Goal: Task Accomplishment & Management: Complete application form

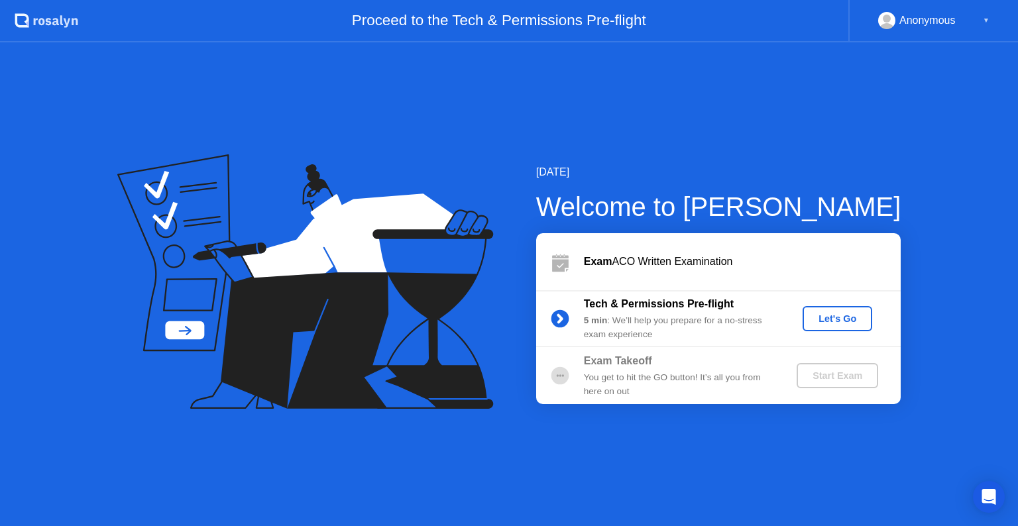
click at [822, 315] on div "Let's Go" at bounding box center [837, 318] width 59 height 11
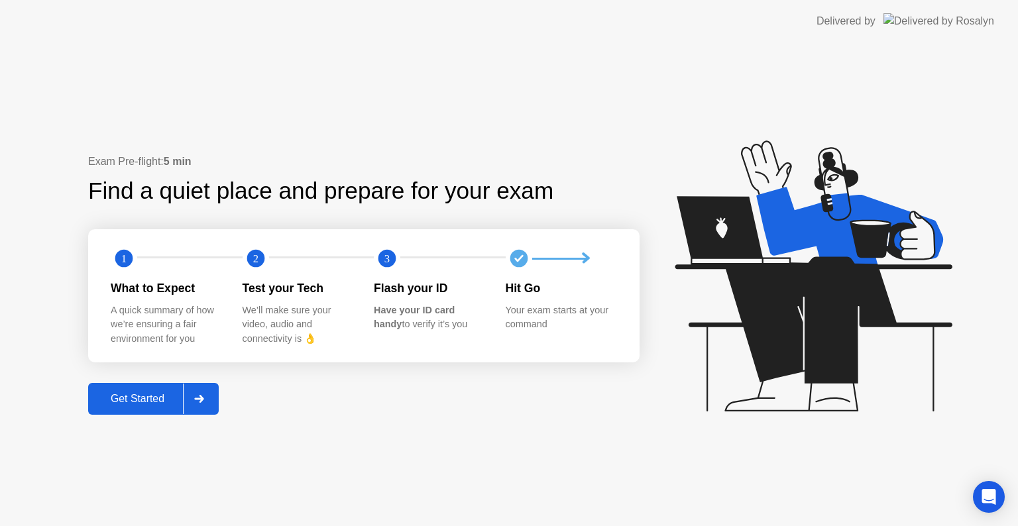
click at [184, 415] on div "Exam Pre-flight: 5 min Find a quiet place and prepare for your exam 1 2 3 What …" at bounding box center [509, 284] width 1018 height 484
click at [180, 400] on div "Get Started" at bounding box center [137, 399] width 91 height 12
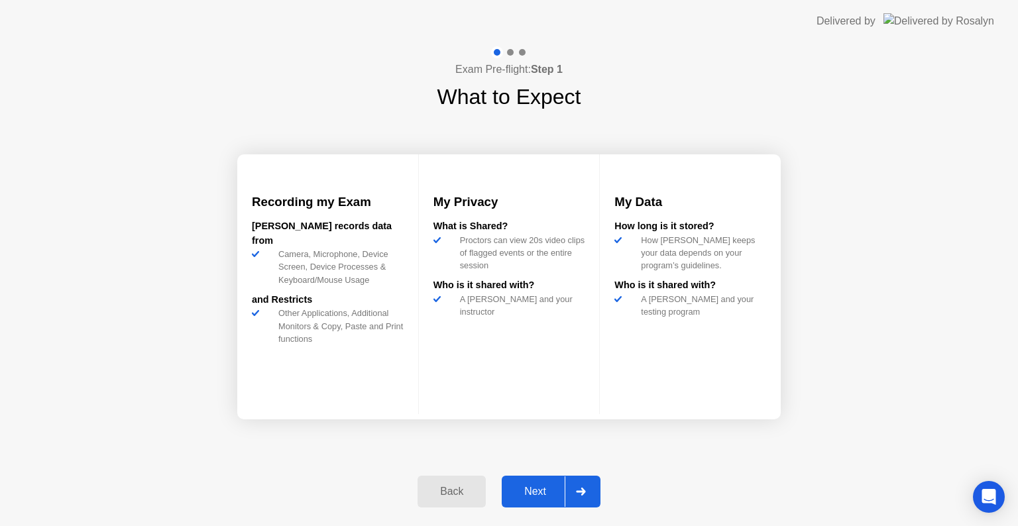
click at [563, 486] on div "Next" at bounding box center [535, 492] width 59 height 12
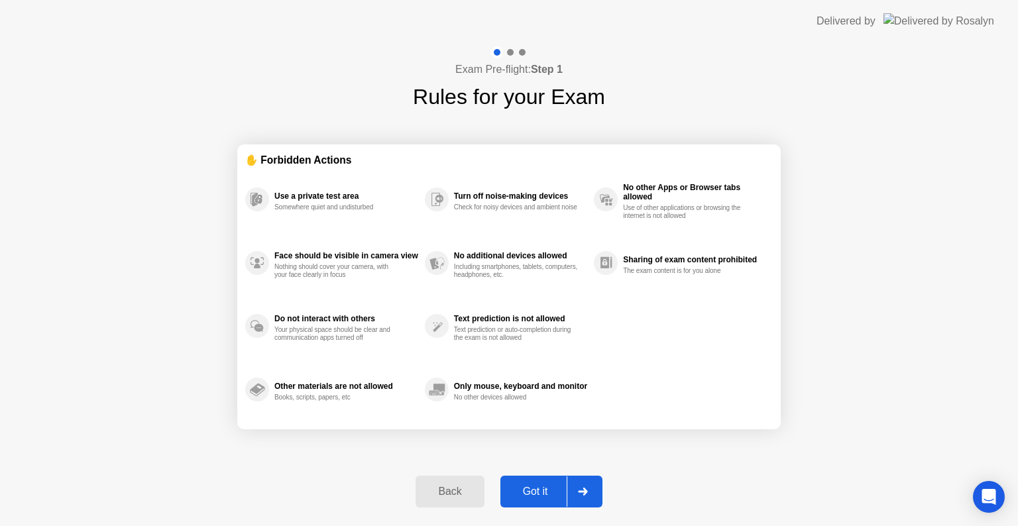
click at [563, 486] on div "Got it" at bounding box center [535, 492] width 62 height 12
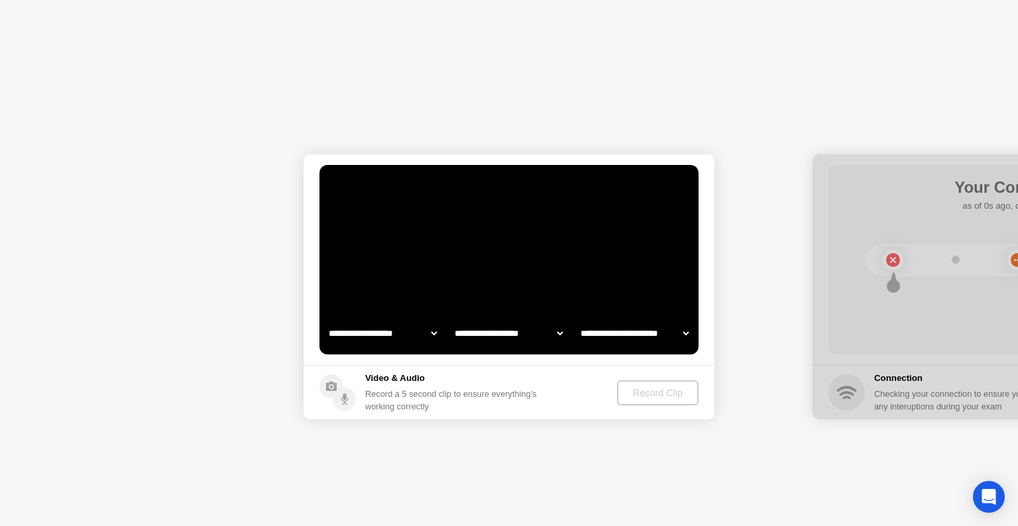
select select "**********"
select select "*******"
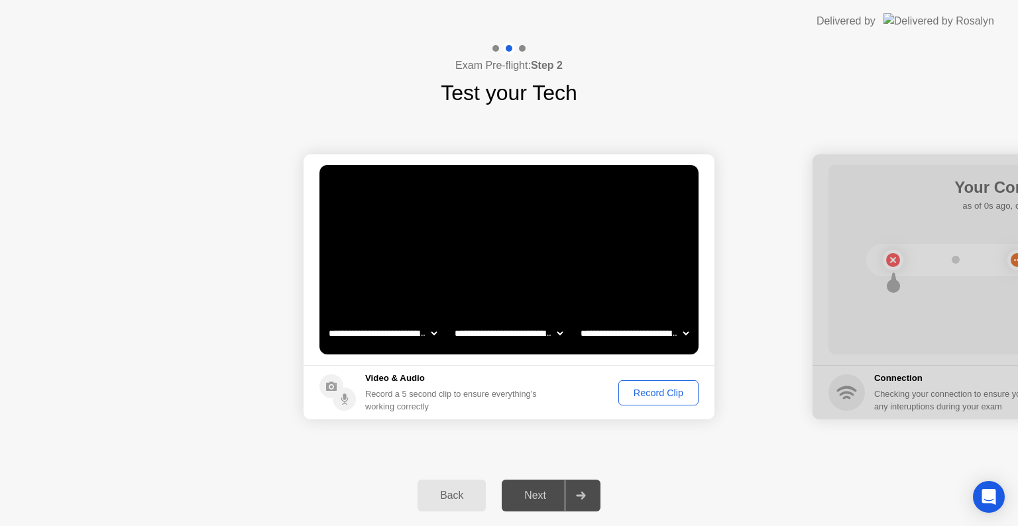
click at [668, 390] on div "Record Clip" at bounding box center [658, 393] width 71 height 11
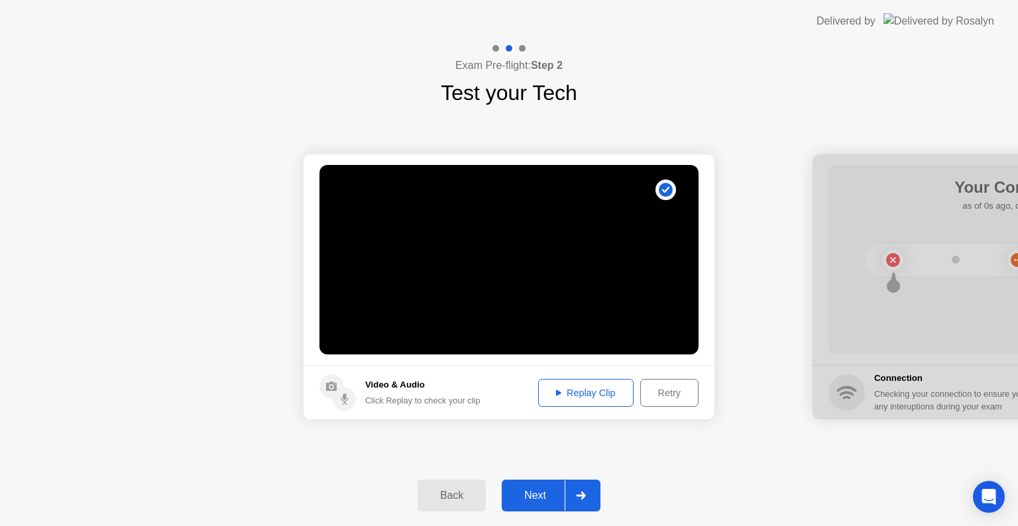
click at [612, 395] on div "Replay Clip" at bounding box center [586, 393] width 86 height 11
click at [530, 507] on button "Next" at bounding box center [551, 496] width 99 height 32
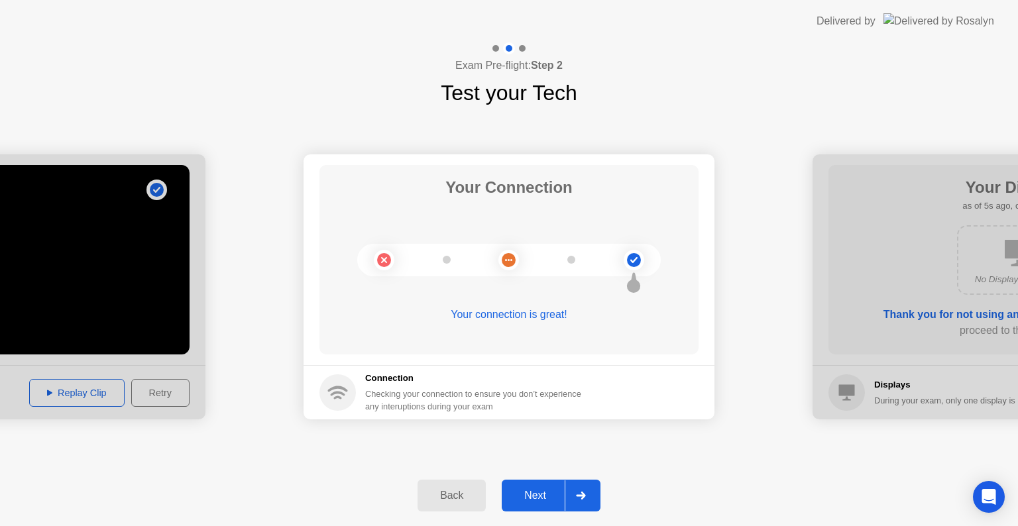
click at [530, 507] on button "Next" at bounding box center [551, 496] width 99 height 32
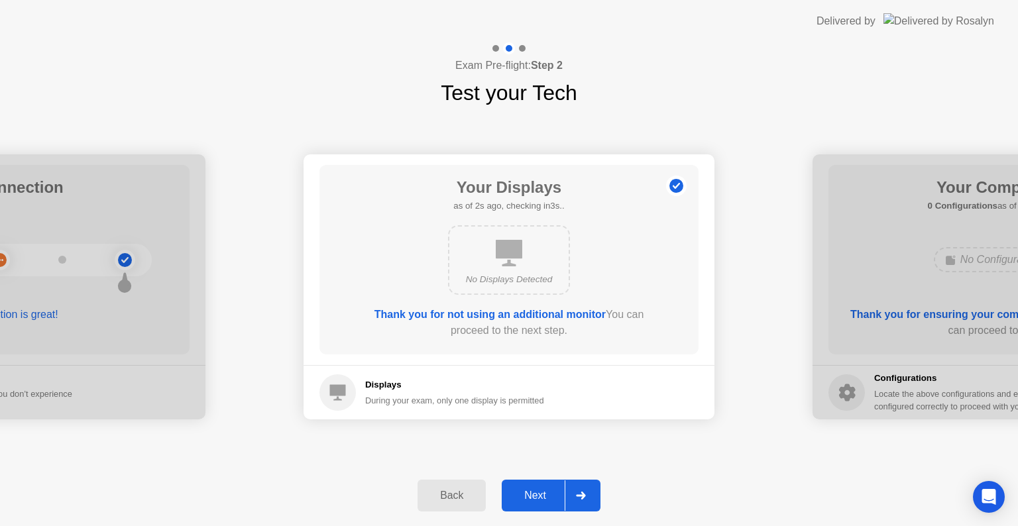
click at [530, 507] on button "Next" at bounding box center [551, 496] width 99 height 32
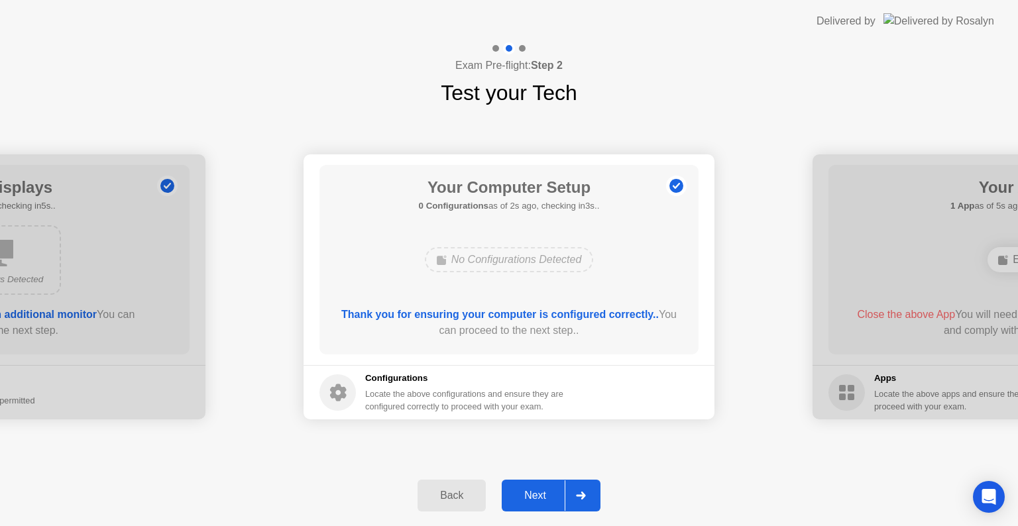
click at [530, 507] on button "Next" at bounding box center [551, 496] width 99 height 32
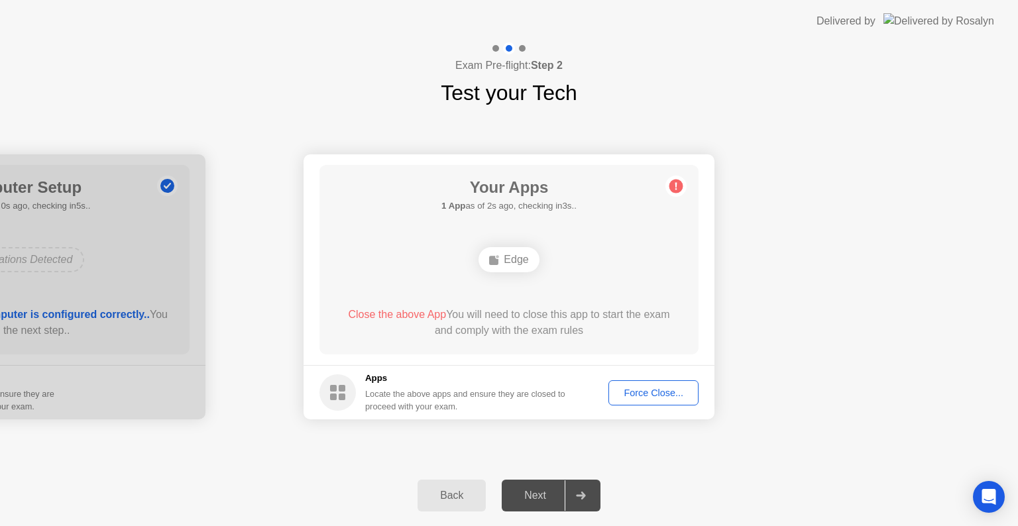
click at [620, 354] on div "Your Apps 1 App as of 2s ago, checking in3s.. Edge Close the above App You will…" at bounding box center [508, 259] width 379 height 189
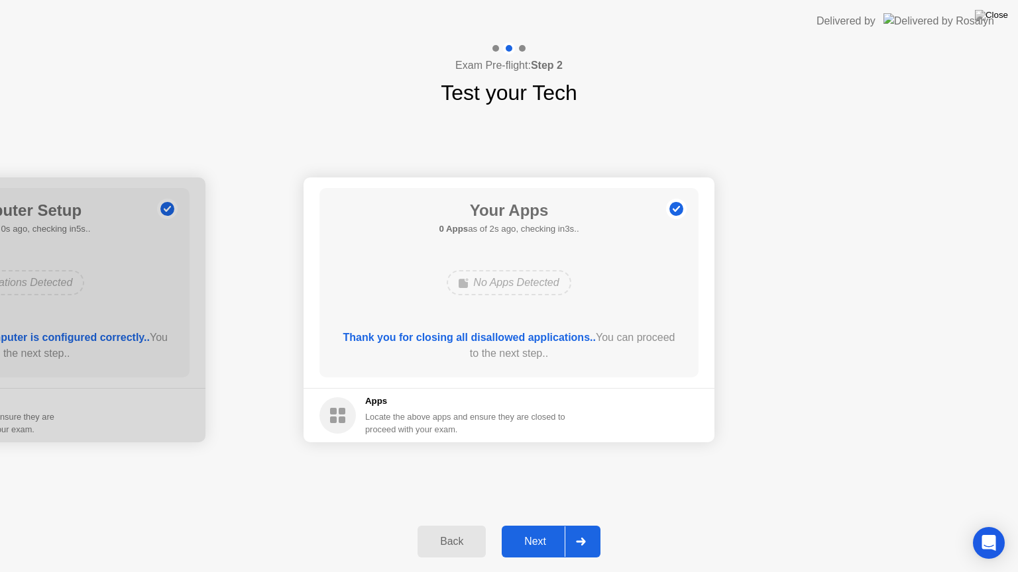
click at [537, 525] on button "Next" at bounding box center [551, 542] width 99 height 32
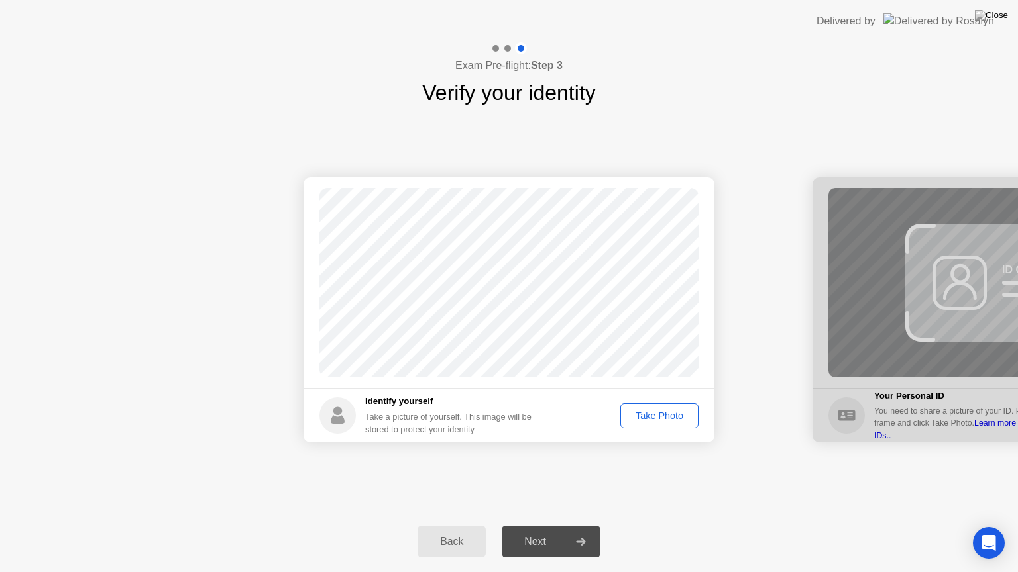
click at [657, 413] on div "Take Photo" at bounding box center [659, 416] width 69 height 11
click at [647, 416] on div "Retake" at bounding box center [668, 416] width 52 height 11
click at [647, 416] on div "Take Photo" at bounding box center [659, 416] width 69 height 11
click at [647, 407] on button "Retake" at bounding box center [667, 415] width 61 height 25
click at [647, 407] on button "Take Photo" at bounding box center [659, 415] width 78 height 25
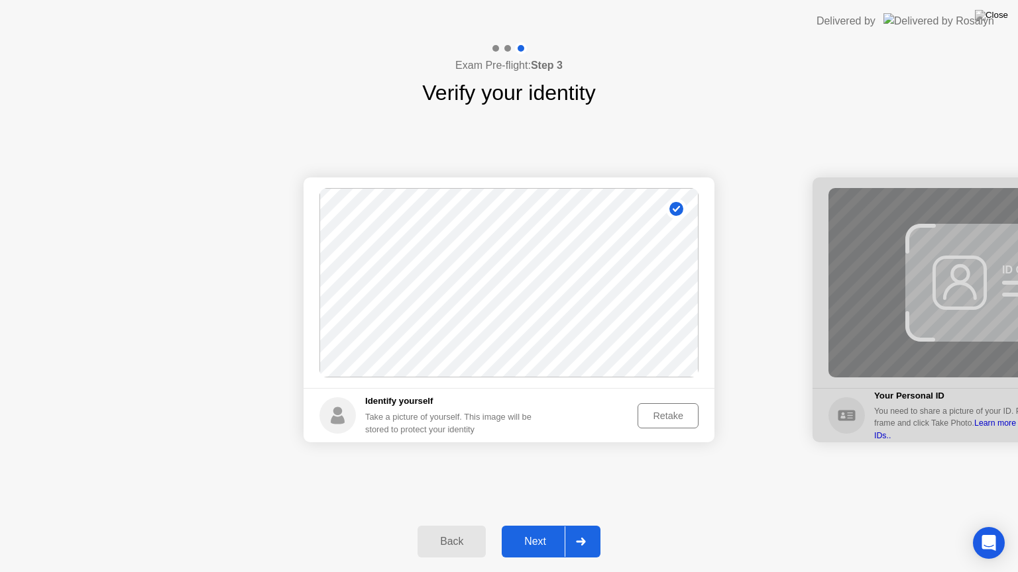
click at [551, 525] on div "Next" at bounding box center [535, 542] width 59 height 12
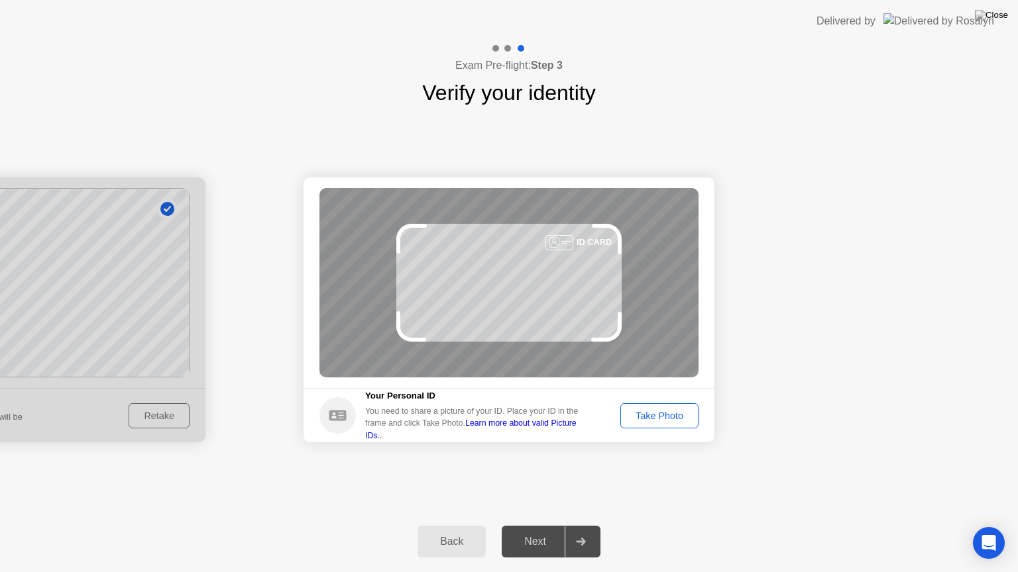
click at [656, 420] on div "Take Photo" at bounding box center [659, 416] width 69 height 11
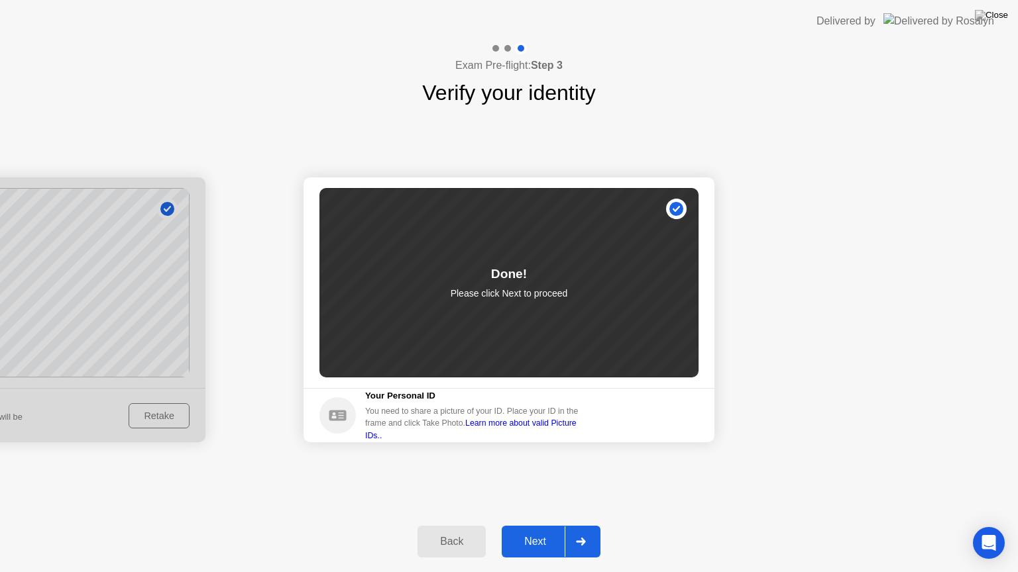
click at [553, 525] on div "Next" at bounding box center [535, 542] width 59 height 12
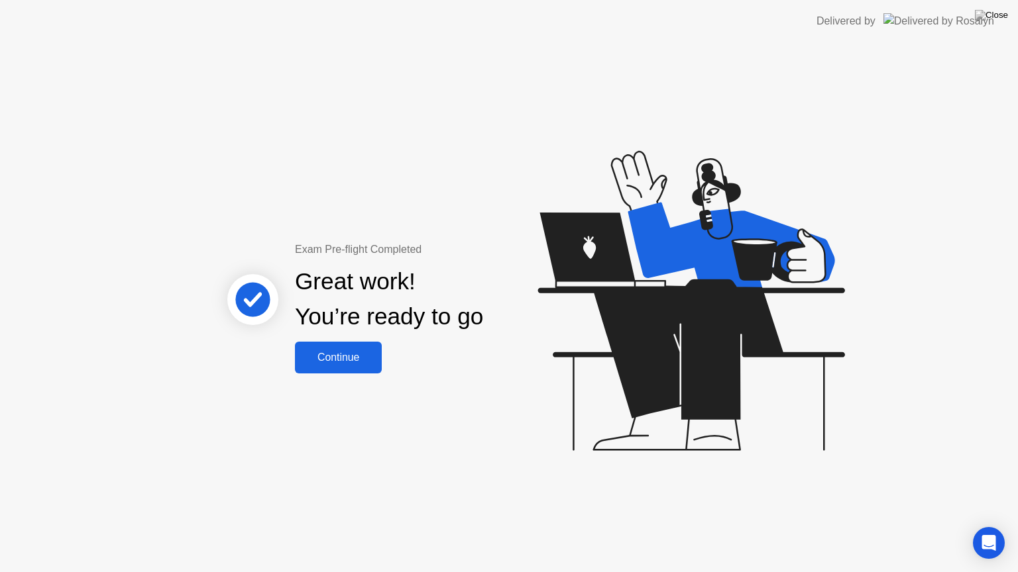
click at [343, 360] on div "Continue" at bounding box center [338, 358] width 79 height 12
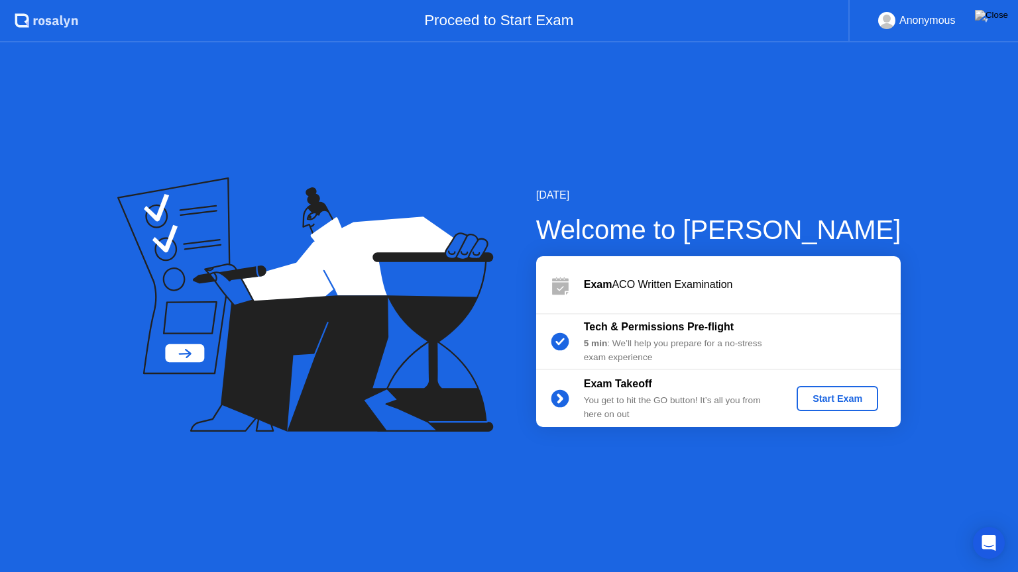
click at [831, 394] on div "Start Exam" at bounding box center [837, 399] width 71 height 11
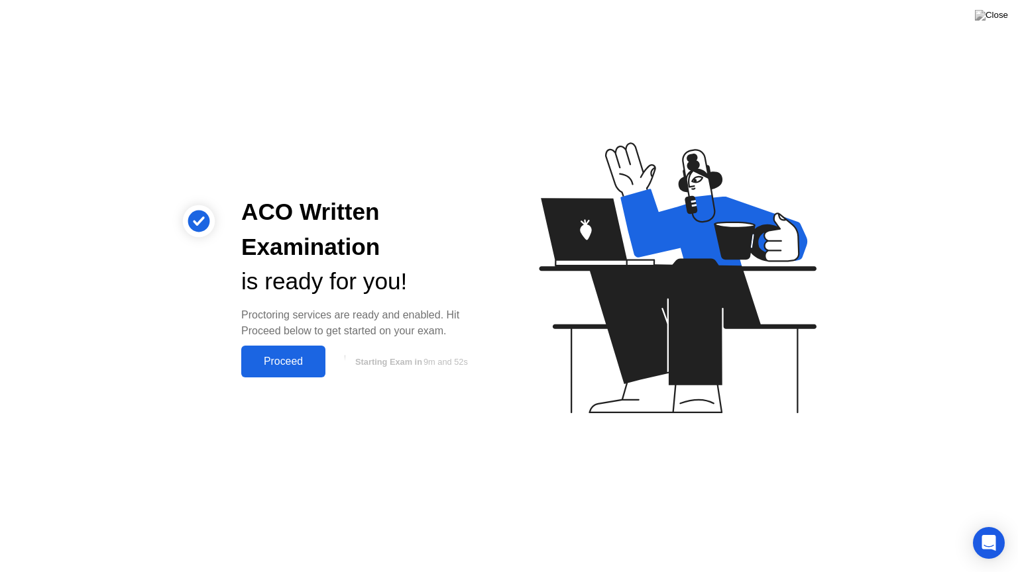
click at [284, 365] on div "Proceed" at bounding box center [283, 362] width 76 height 12
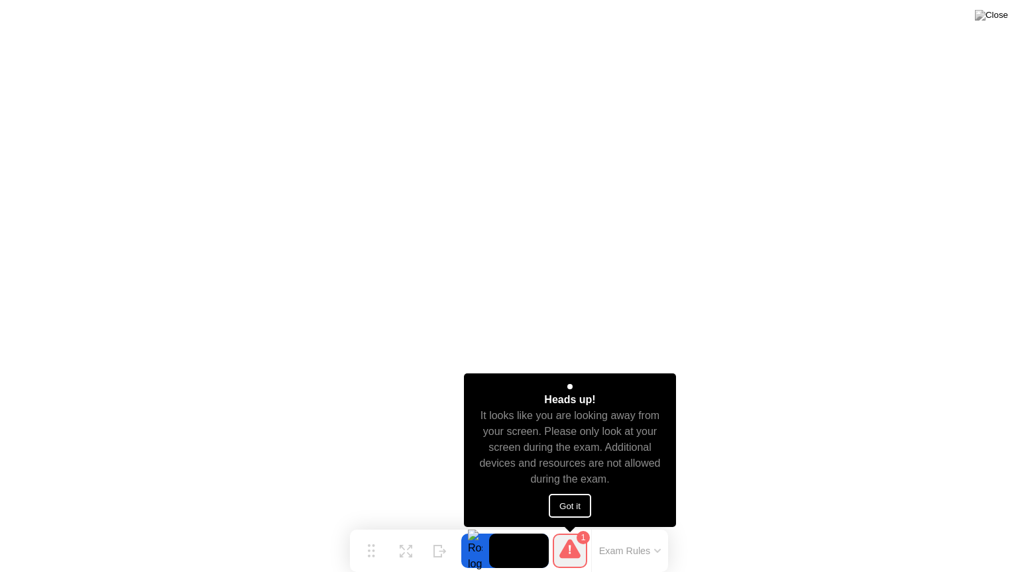
click at [576, 498] on button "Got it" at bounding box center [570, 506] width 42 height 24
